Goal: Browse casually

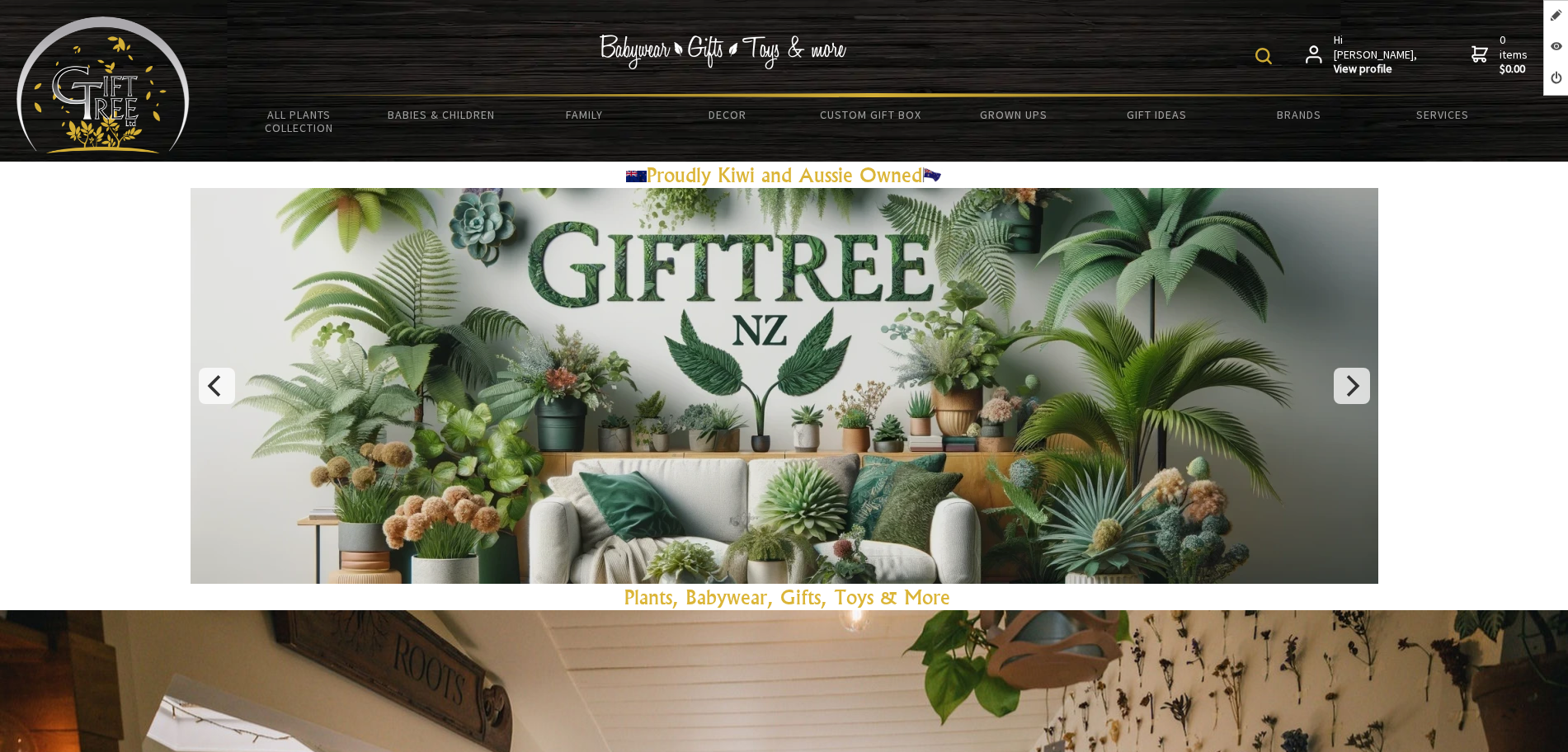
scroll to position [1134, 0]
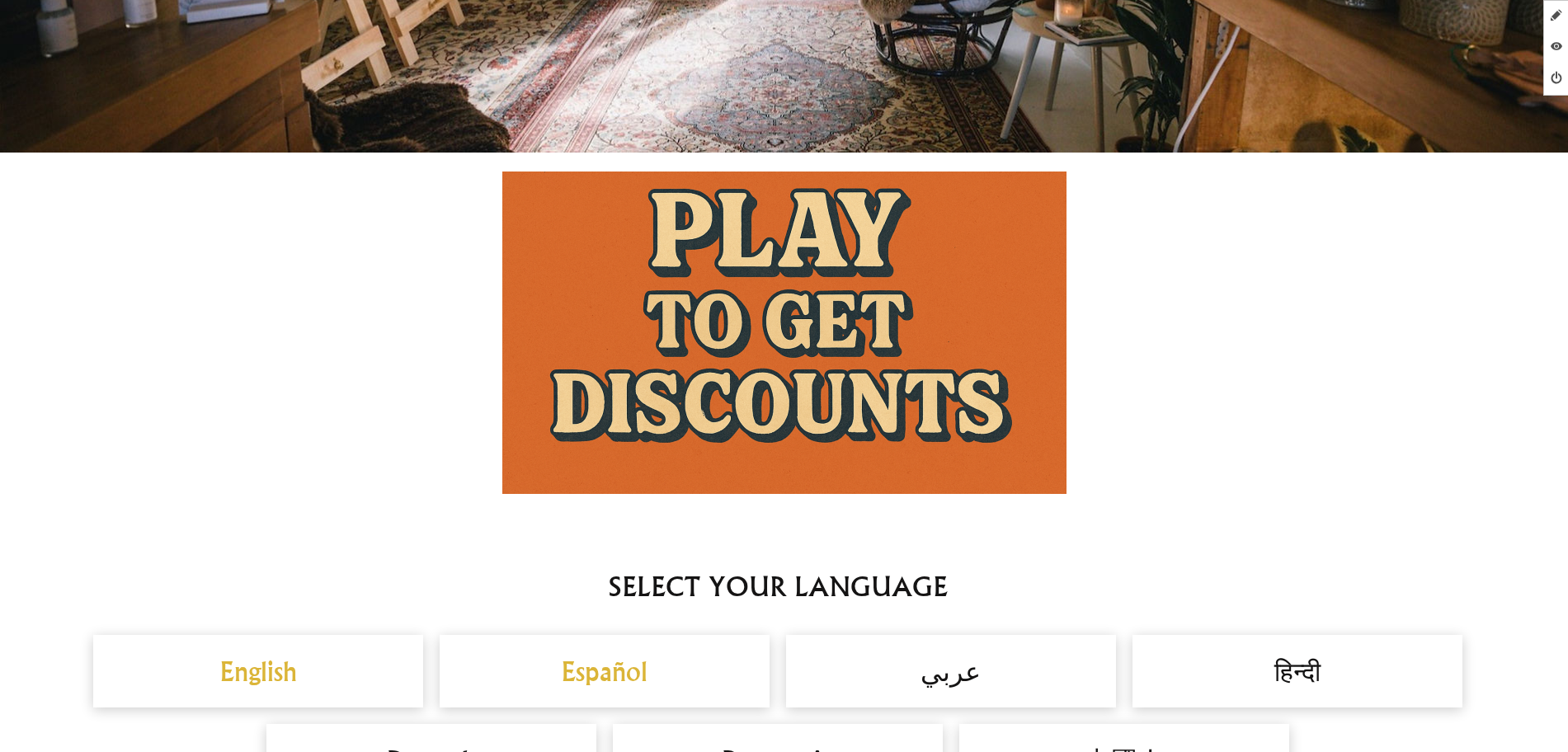
click at [812, 353] on img at bounding box center [784, 333] width 564 height 322
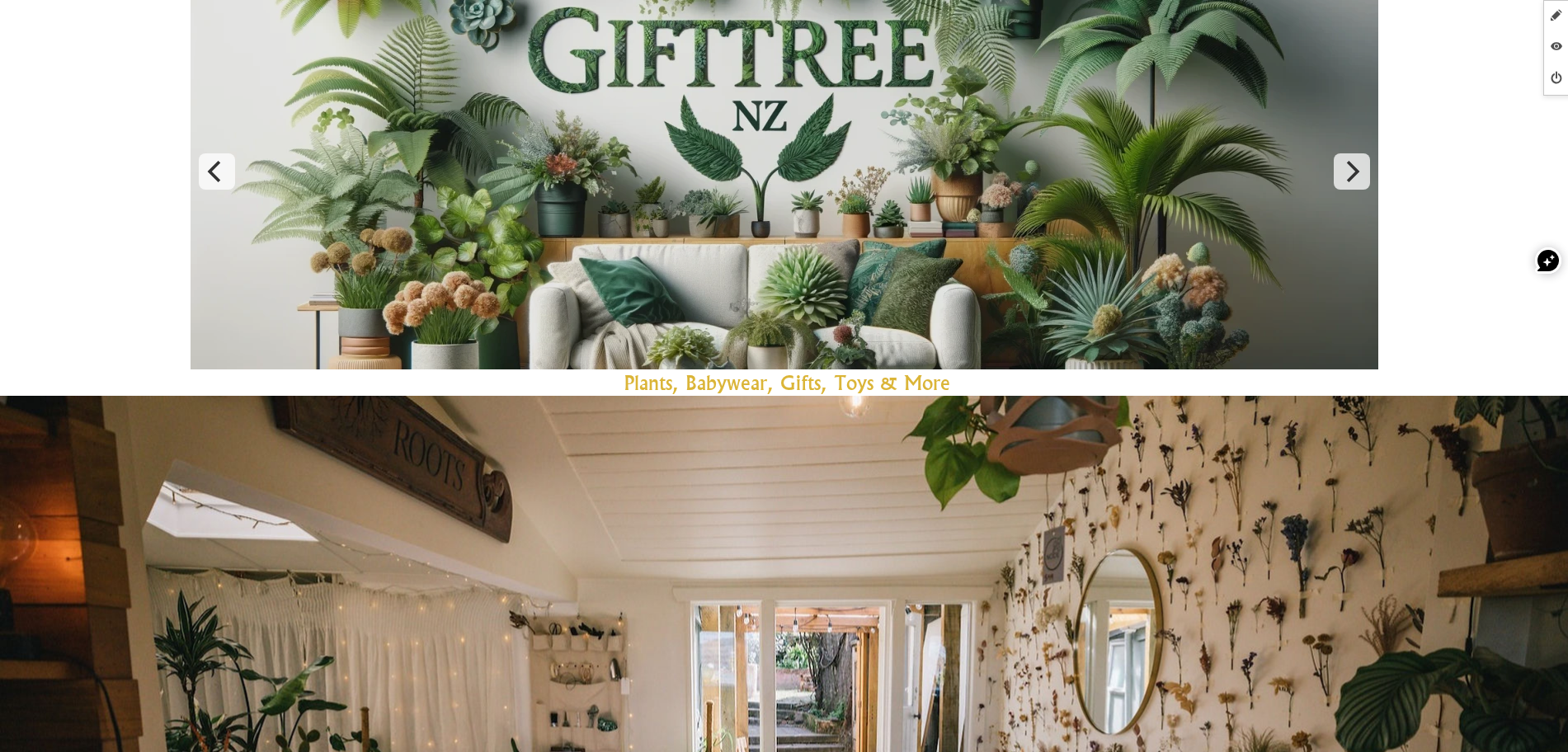
scroll to position [0, 0]
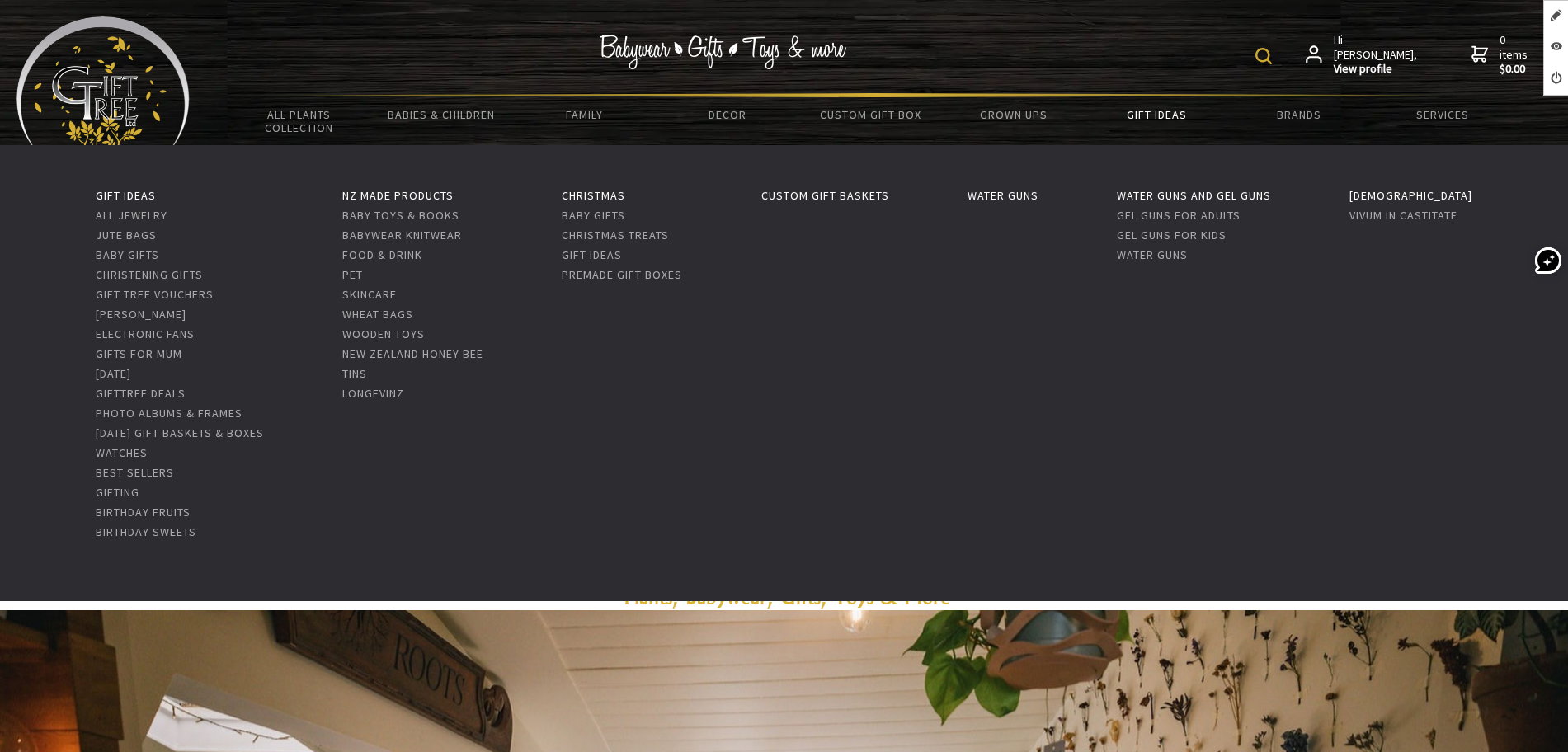
click at [1173, 112] on link "Gift Ideas" at bounding box center [1156, 114] width 143 height 34
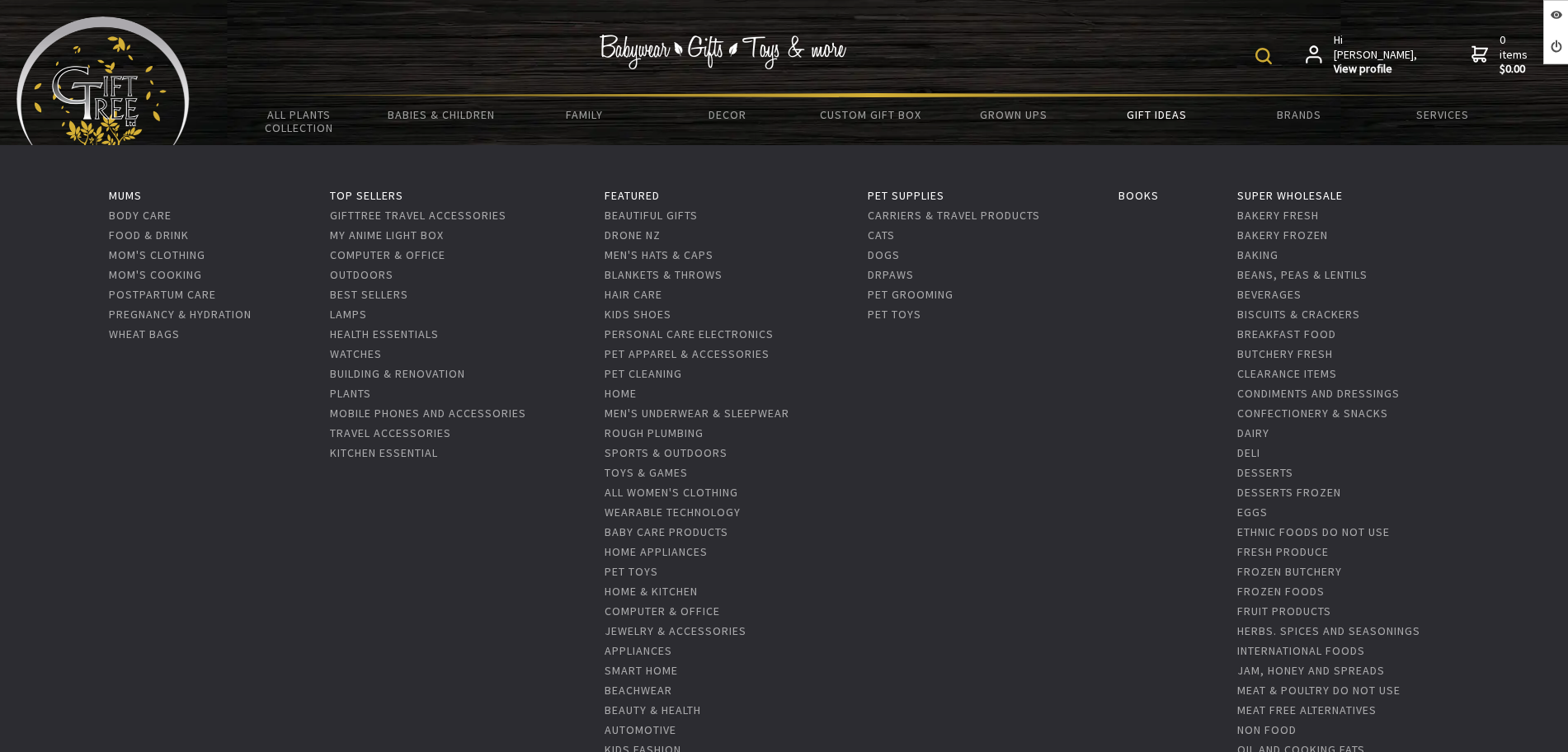
scroll to position [516, 0]
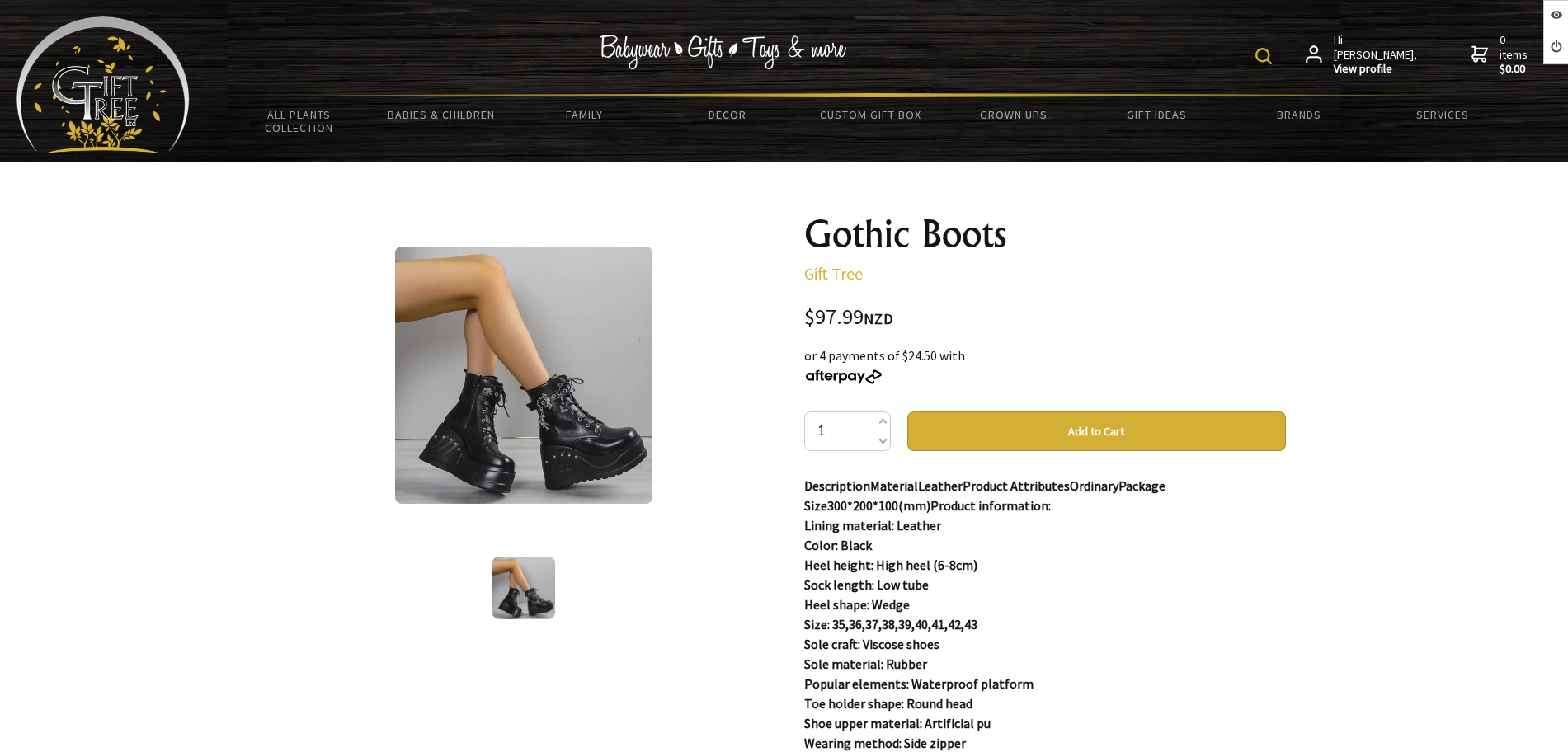
scroll to position [619, 0]
